Goal: Information Seeking & Learning: Learn about a topic

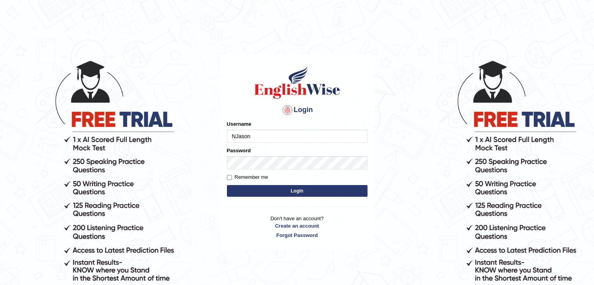
type input "NJason"
click at [311, 189] on button "Login" at bounding box center [297, 191] width 141 height 12
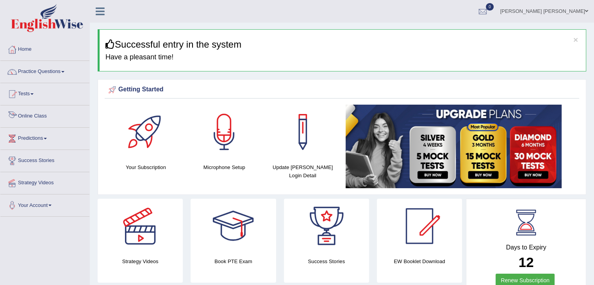
click at [36, 91] on link "Tests" at bounding box center [44, 93] width 89 height 20
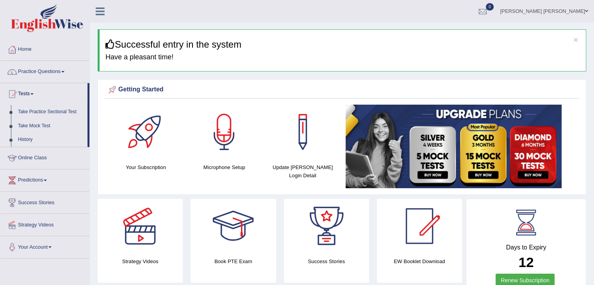
click at [60, 74] on link "Practice Questions" at bounding box center [44, 71] width 89 height 20
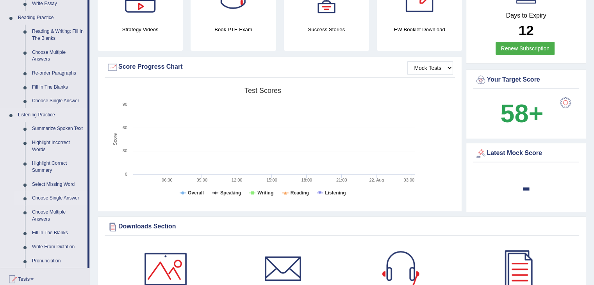
scroll to position [234, 0]
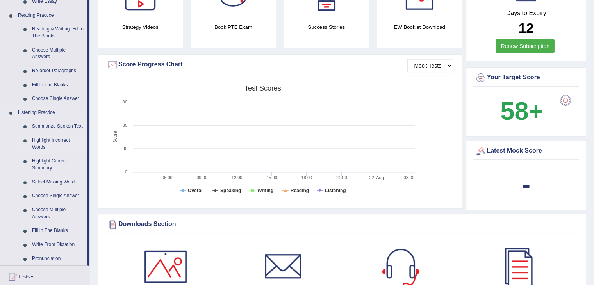
click at [50, 142] on link "Highlight Incorrect Words" at bounding box center [58, 144] width 59 height 21
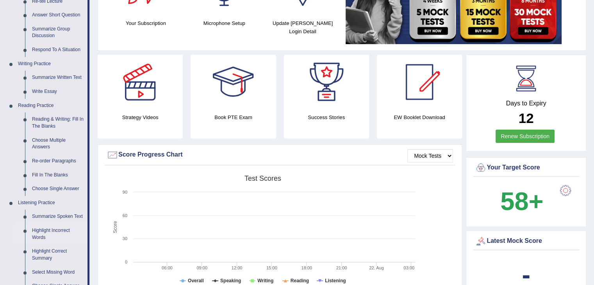
scroll to position [495, 0]
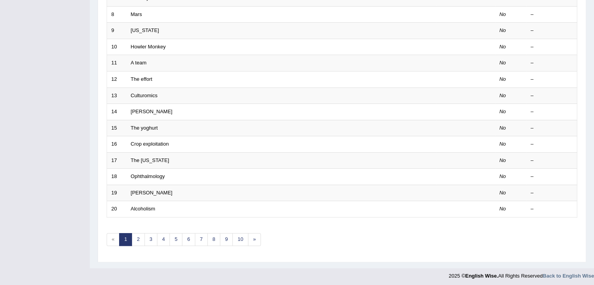
scroll to position [34, 0]
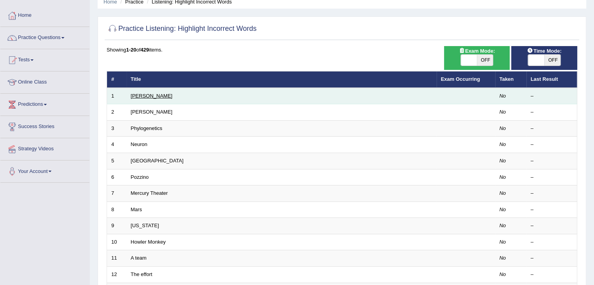
click at [142, 97] on link "[PERSON_NAME]" at bounding box center [152, 96] width 42 height 6
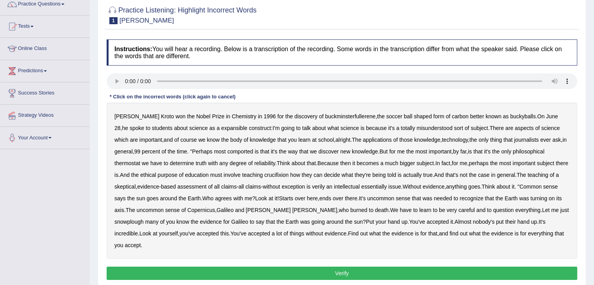
scroll to position [78, 0]
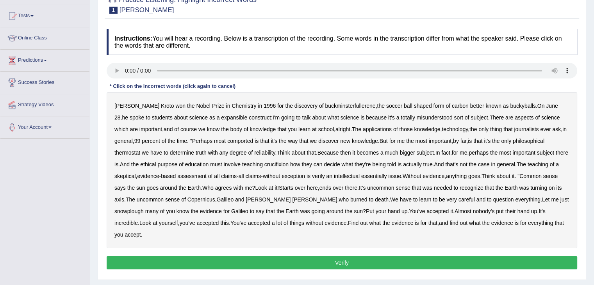
click at [221, 117] on b "expansible" at bounding box center [234, 117] width 26 height 6
click at [250, 141] on b "comported" at bounding box center [240, 141] width 26 height 6
click at [133, 152] on b "thermostat" at bounding box center [127, 153] width 26 height 6
click at [289, 165] on b "crucifixion" at bounding box center [277, 164] width 24 height 6
click at [325, 177] on b "verily" at bounding box center [318, 176] width 13 height 6
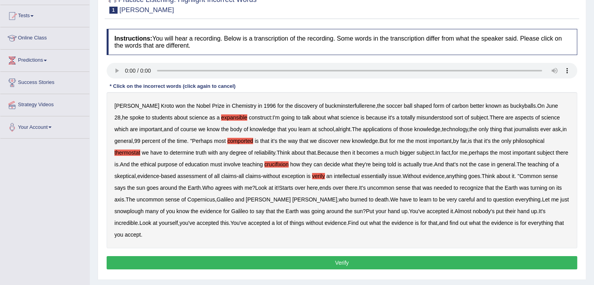
click at [387, 177] on b "essentially" at bounding box center [373, 176] width 25 height 6
click at [477, 202] on b "and" at bounding box center [481, 200] width 9 height 6
click at [144, 208] on b "snowplough" at bounding box center [128, 211] width 29 height 6
click at [309, 256] on button "Verify" at bounding box center [342, 262] width 471 height 13
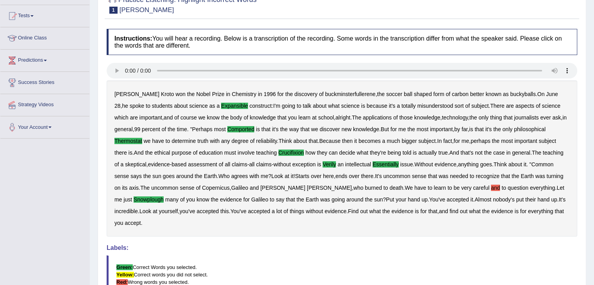
click at [491, 186] on b "and" at bounding box center [495, 188] width 9 height 6
click at [491, 188] on b "and" at bounding box center [495, 188] width 9 height 6
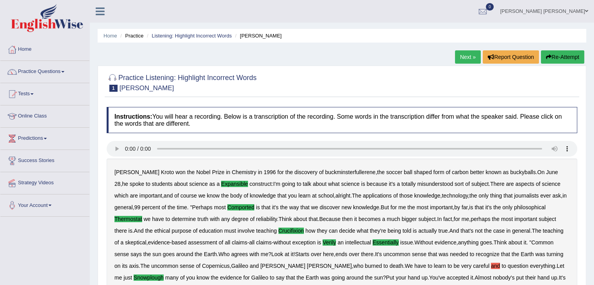
scroll to position [0, 0]
click at [62, 27] on img at bounding box center [47, 18] width 72 height 28
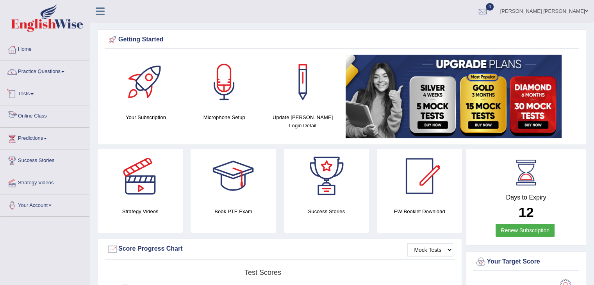
click at [52, 71] on link "Practice Questions" at bounding box center [44, 71] width 89 height 20
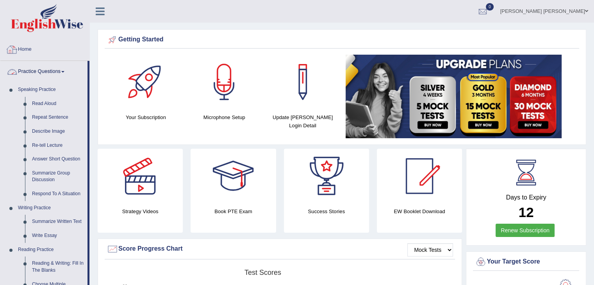
click at [38, 54] on link "Home" at bounding box center [44, 49] width 89 height 20
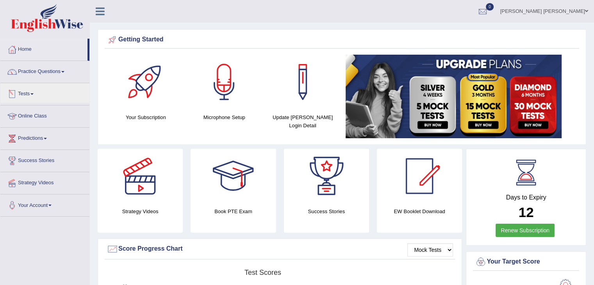
click at [39, 118] on link "Online Class" at bounding box center [44, 115] width 89 height 20
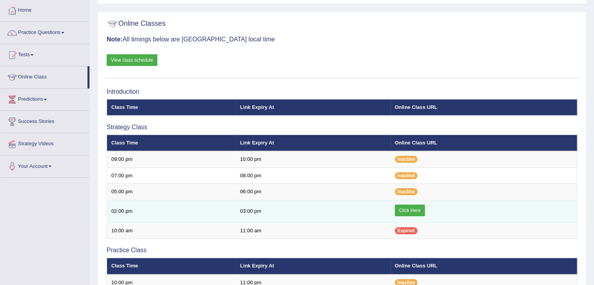
click at [422, 209] on link "Click Here" at bounding box center [410, 211] width 30 height 12
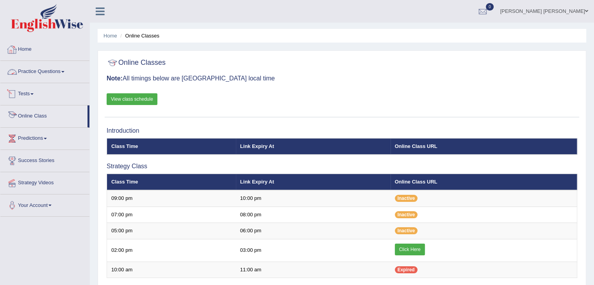
click at [33, 16] on img at bounding box center [47, 18] width 72 height 28
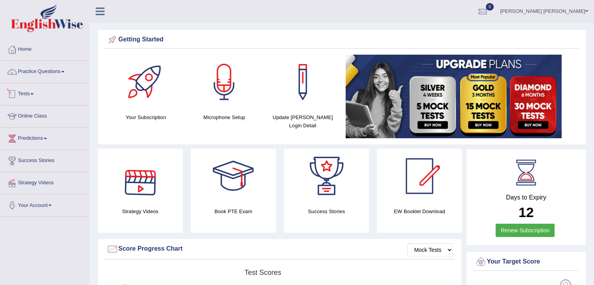
click at [36, 90] on link "Tests" at bounding box center [44, 93] width 89 height 20
click at [36, 90] on link "Tests" at bounding box center [43, 93] width 87 height 20
click at [56, 71] on link "Practice Questions" at bounding box center [44, 71] width 89 height 20
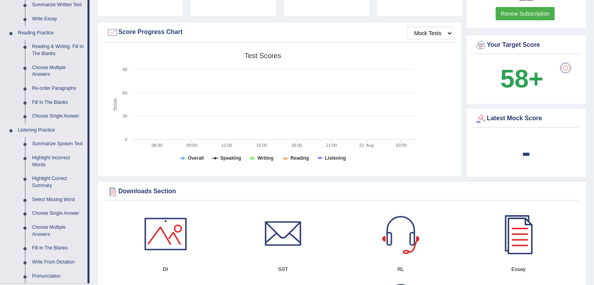
scroll to position [234, 0]
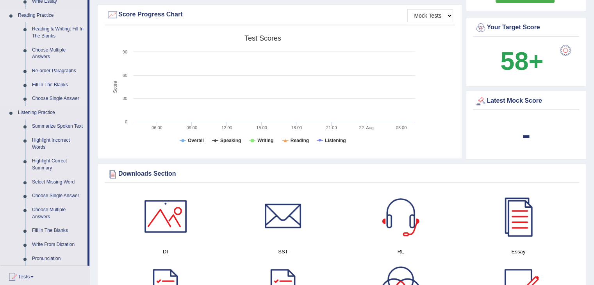
click at [43, 15] on link "Reading Practice" at bounding box center [50, 16] width 73 height 14
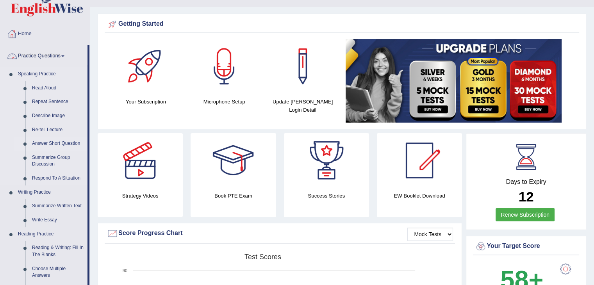
scroll to position [78, 0]
